Goal: Navigation & Orientation: Find specific page/section

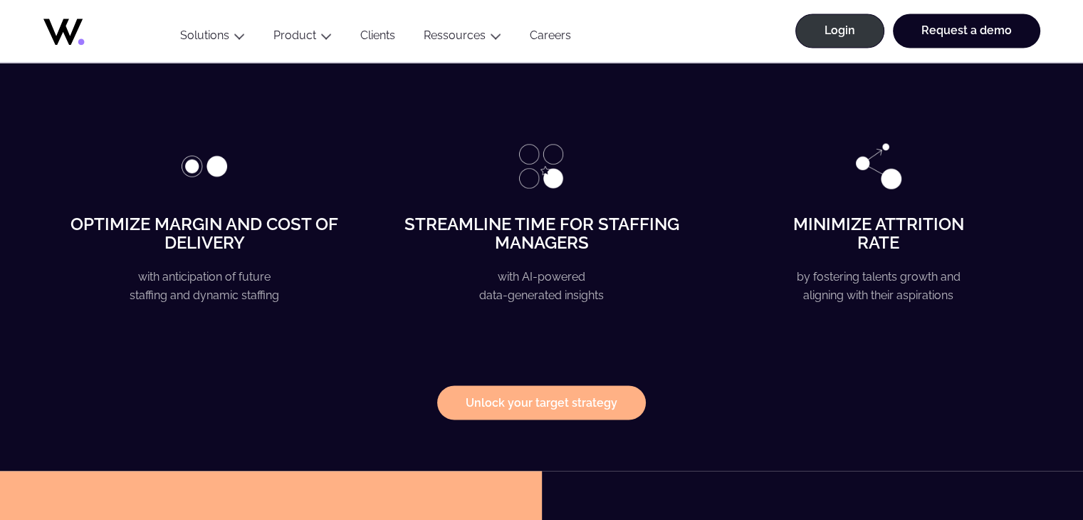
scroll to position [4280, 0]
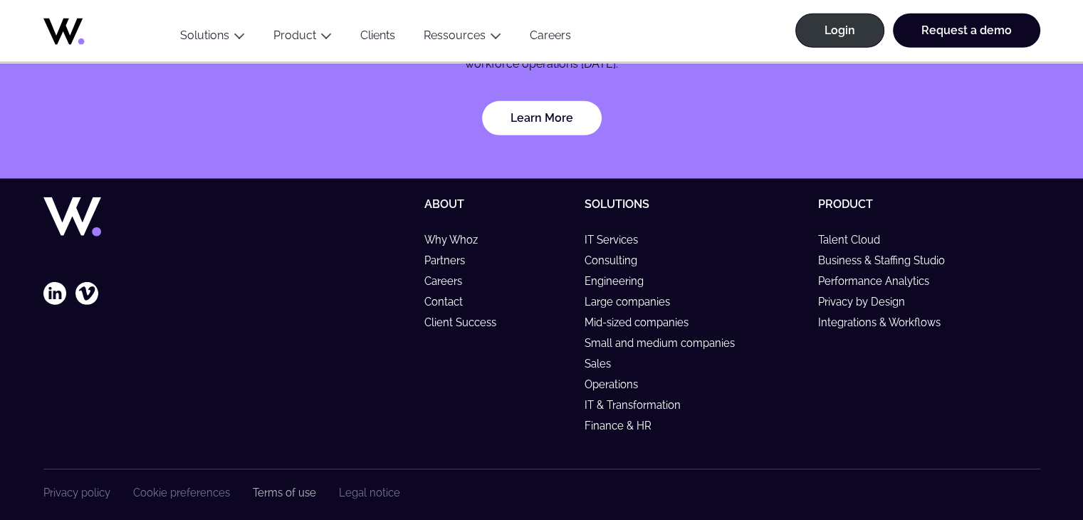
click at [271, 486] on link "Terms of use" at bounding box center [284, 492] width 63 height 12
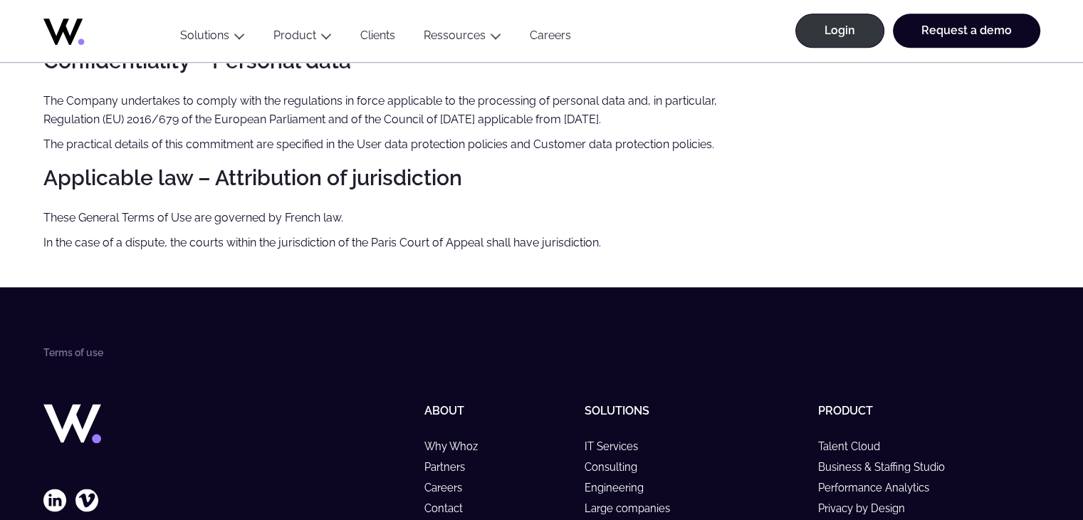
scroll to position [2079, 0]
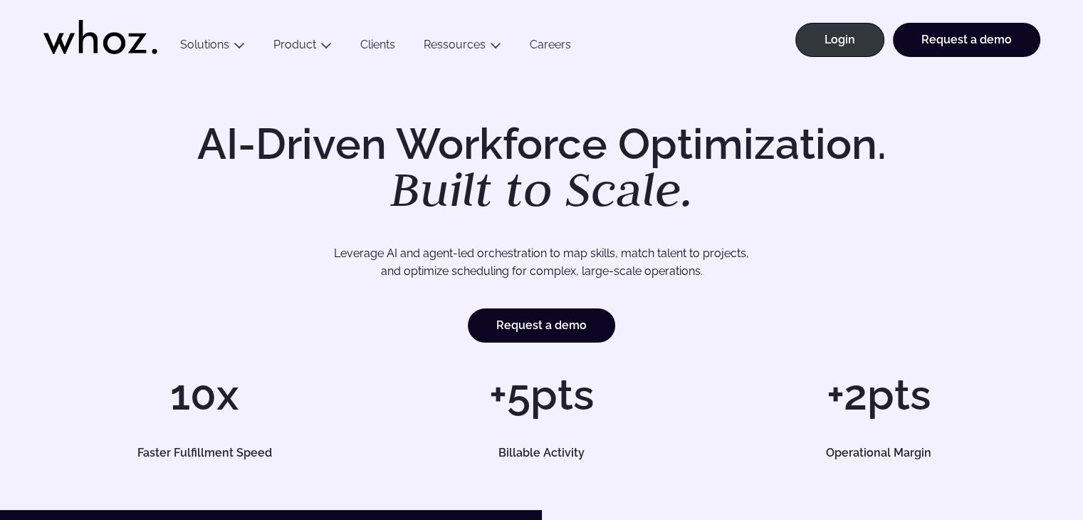
click at [18, 159] on div "AI-Driven Workforce Optimization. Built to Scale. Leverage AI and agent-led orc…" at bounding box center [541, 290] width 1083 height 438
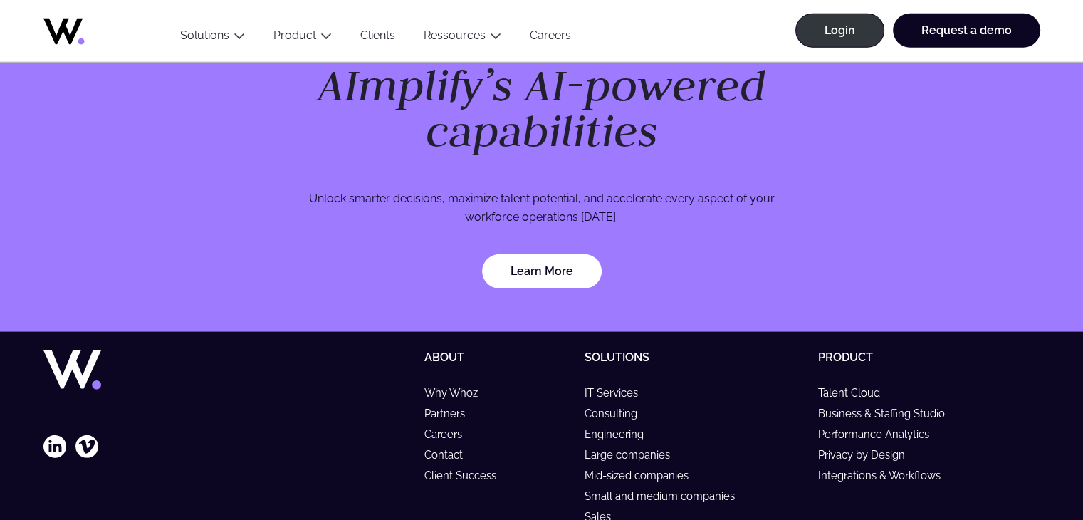
scroll to position [4280, 0]
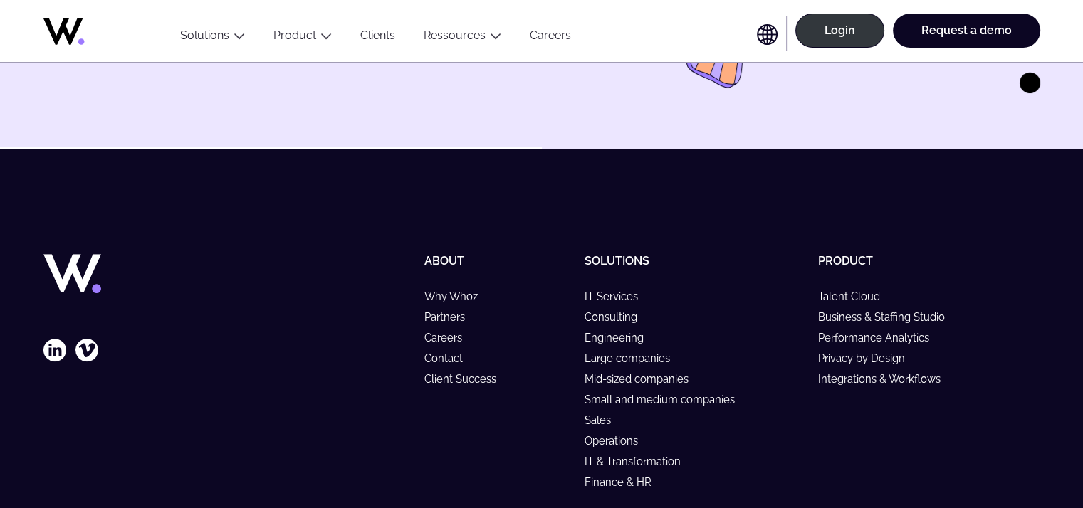
scroll to position [523, 0]
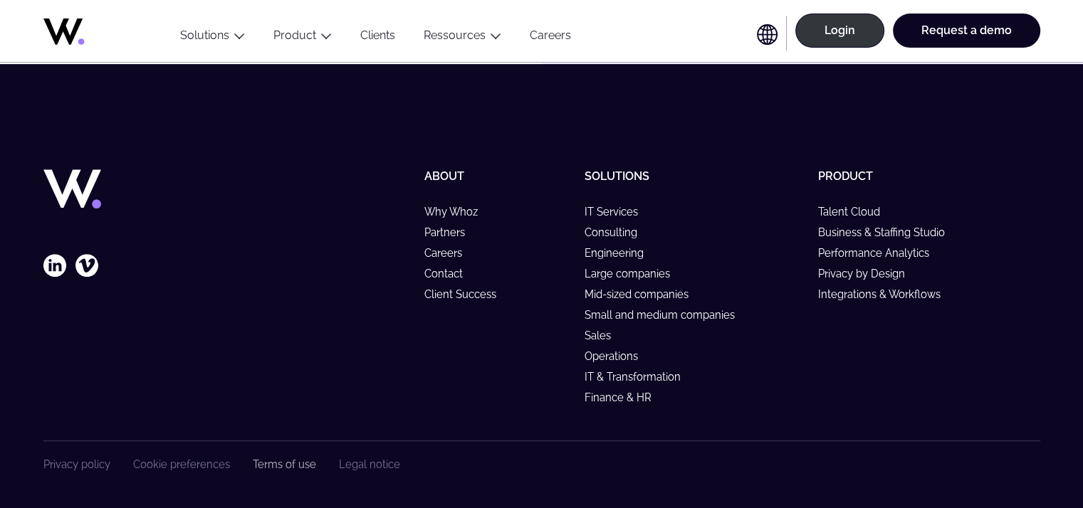
click at [280, 463] on link "Terms of use" at bounding box center [284, 464] width 63 height 12
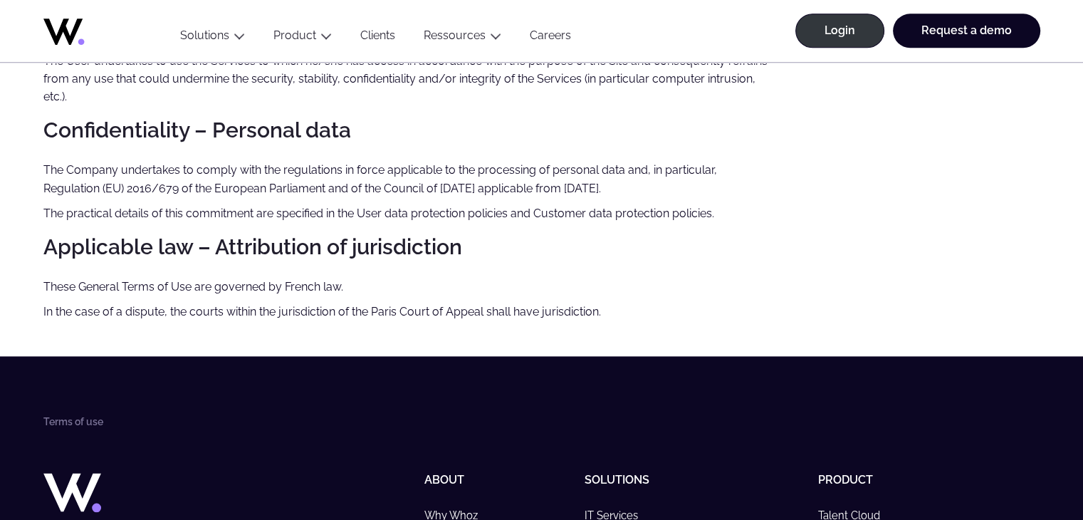
scroll to position [1784, 0]
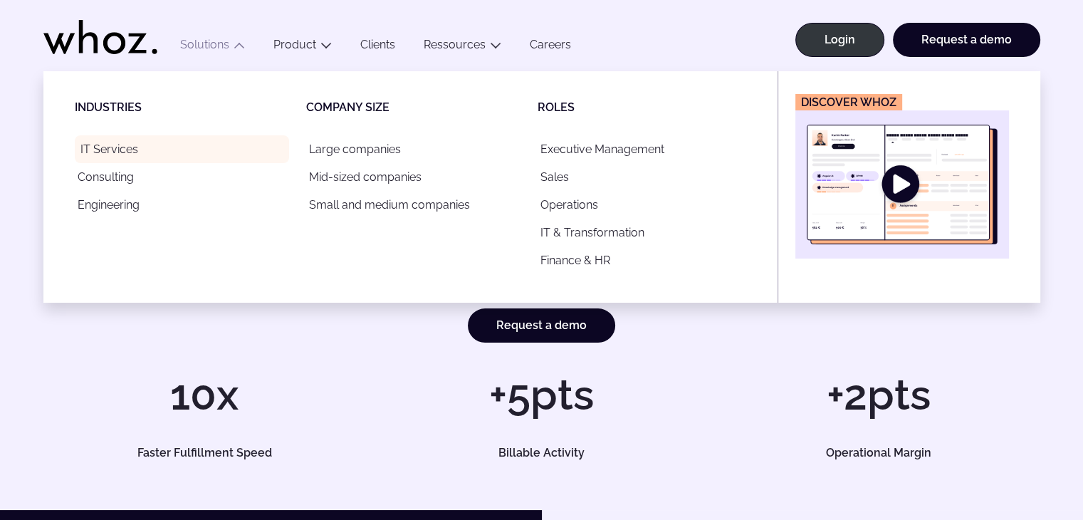
click at [127, 143] on link "IT Services" at bounding box center [182, 149] width 214 height 28
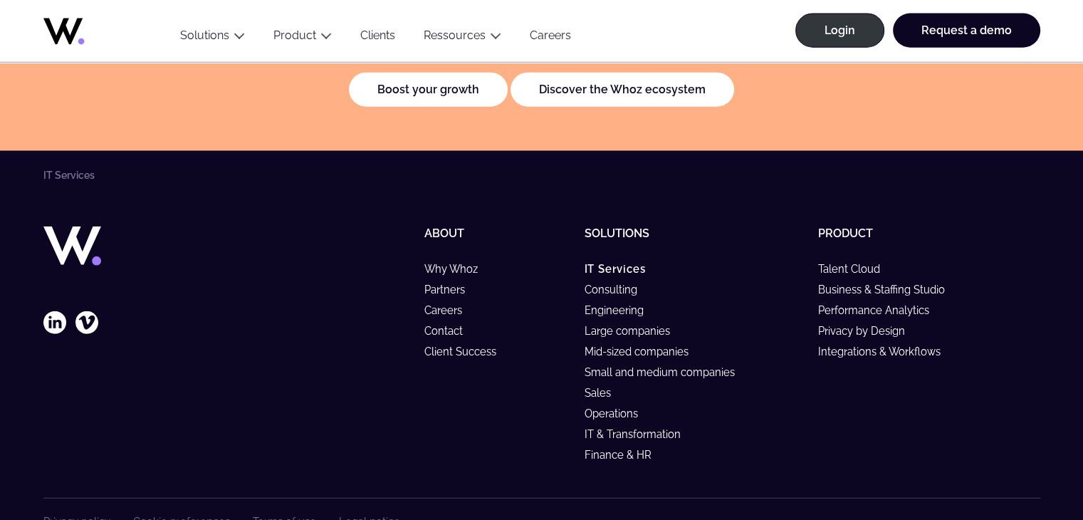
scroll to position [3373, 0]
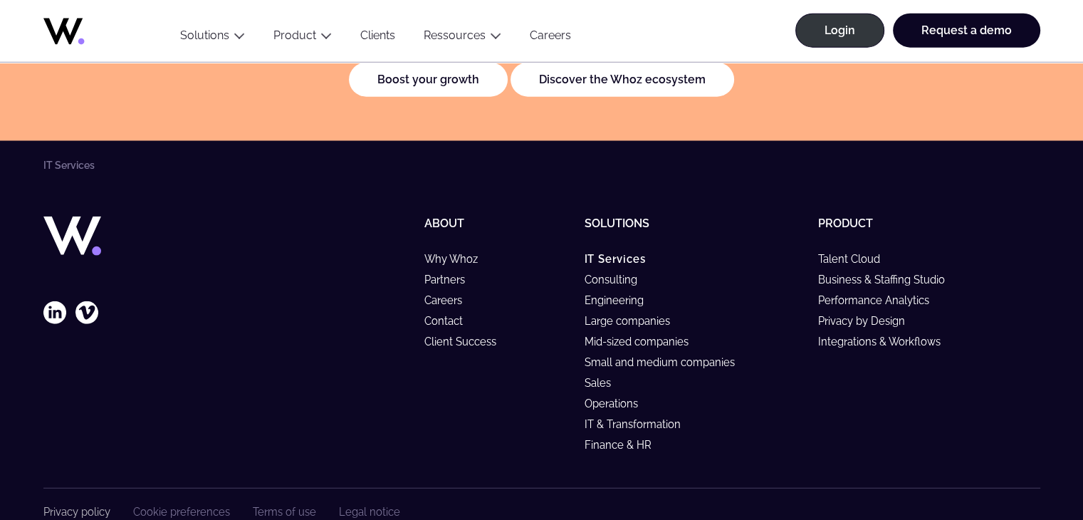
click at [99, 505] on link "Privacy policy" at bounding box center [76, 511] width 67 height 12
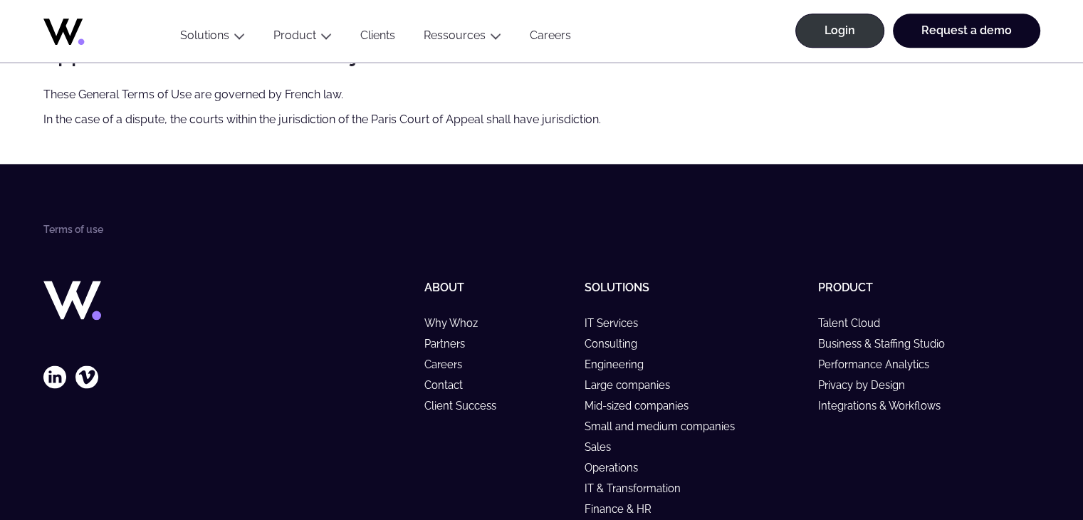
scroll to position [1993, 0]
